Goal: Information Seeking & Learning: Learn about a topic

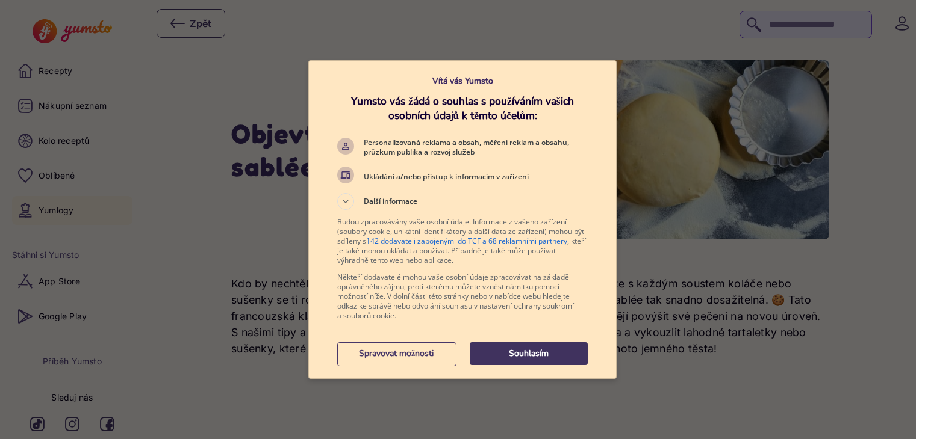
click at [493, 352] on p "Souhlasím" at bounding box center [529, 354] width 118 height 12
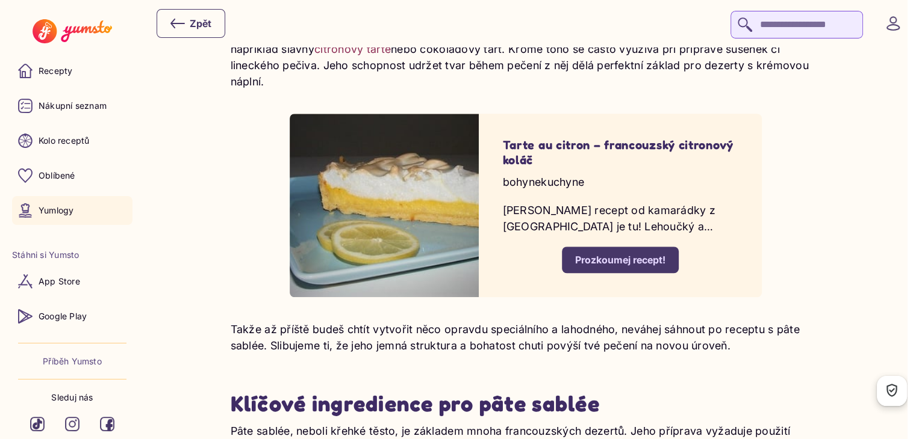
scroll to position [746, 0]
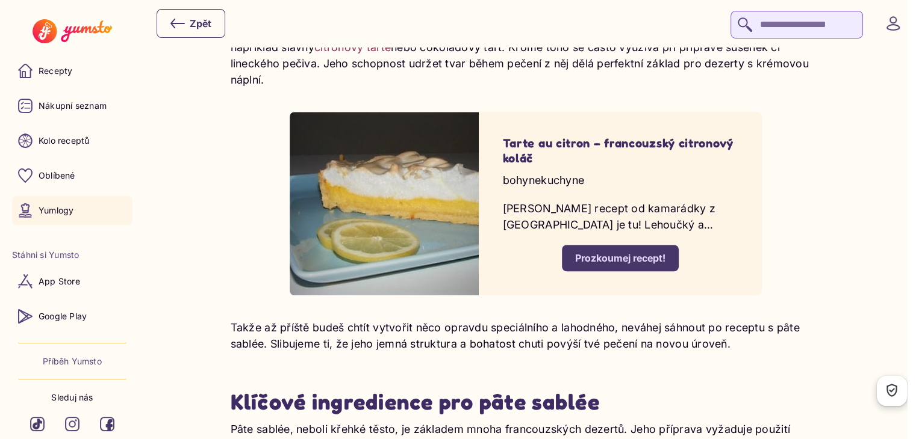
click at [627, 257] on div "Prozkoumej recept!" at bounding box center [620, 258] width 90 height 13
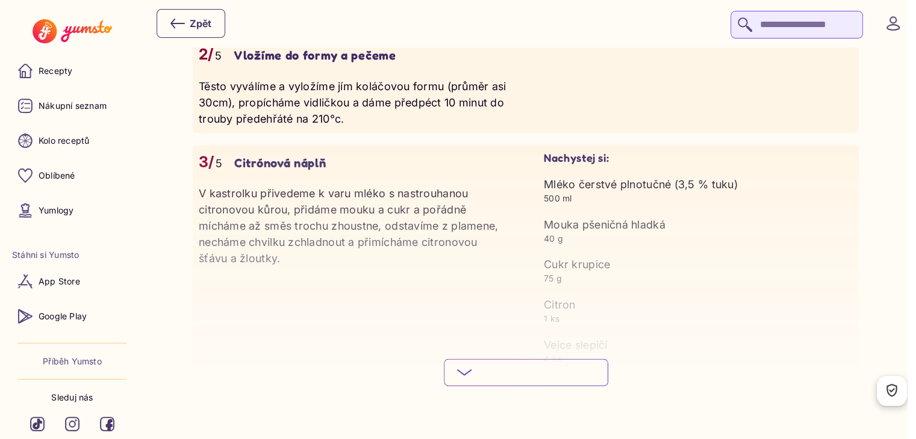
scroll to position [1493, 0]
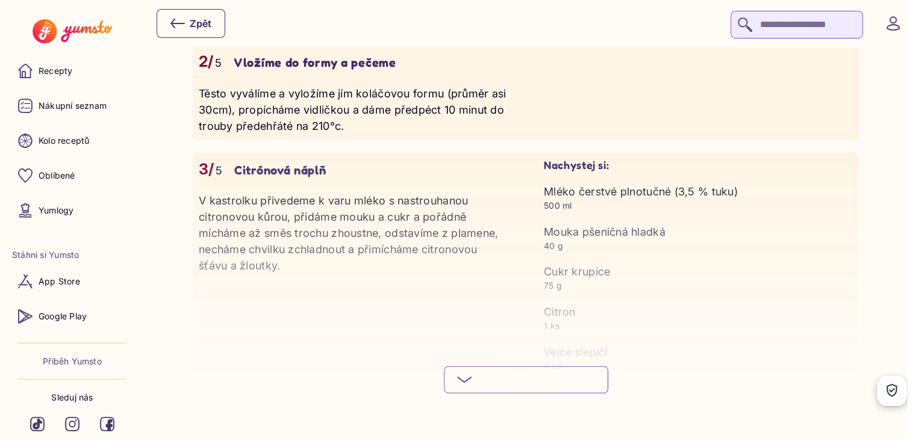
click at [463, 378] on icon at bounding box center [464, 380] width 14 height 14
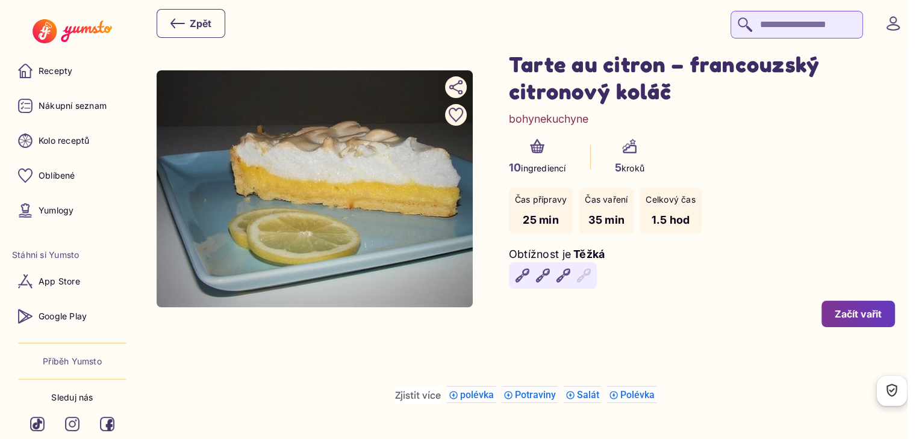
scroll to position [0, 0]
